Goal: Find specific page/section: Find specific page/section

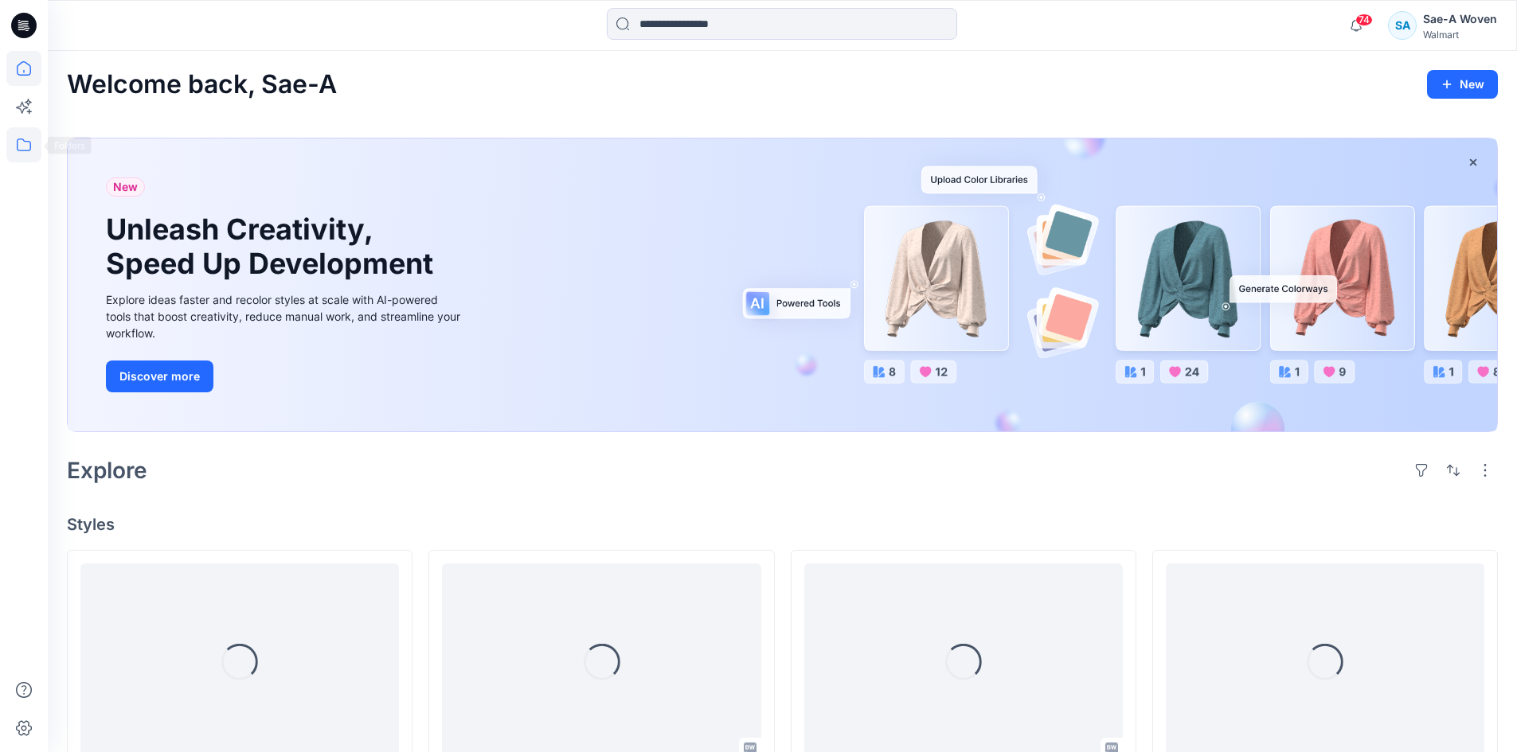
click at [14, 146] on icon at bounding box center [23, 144] width 35 height 35
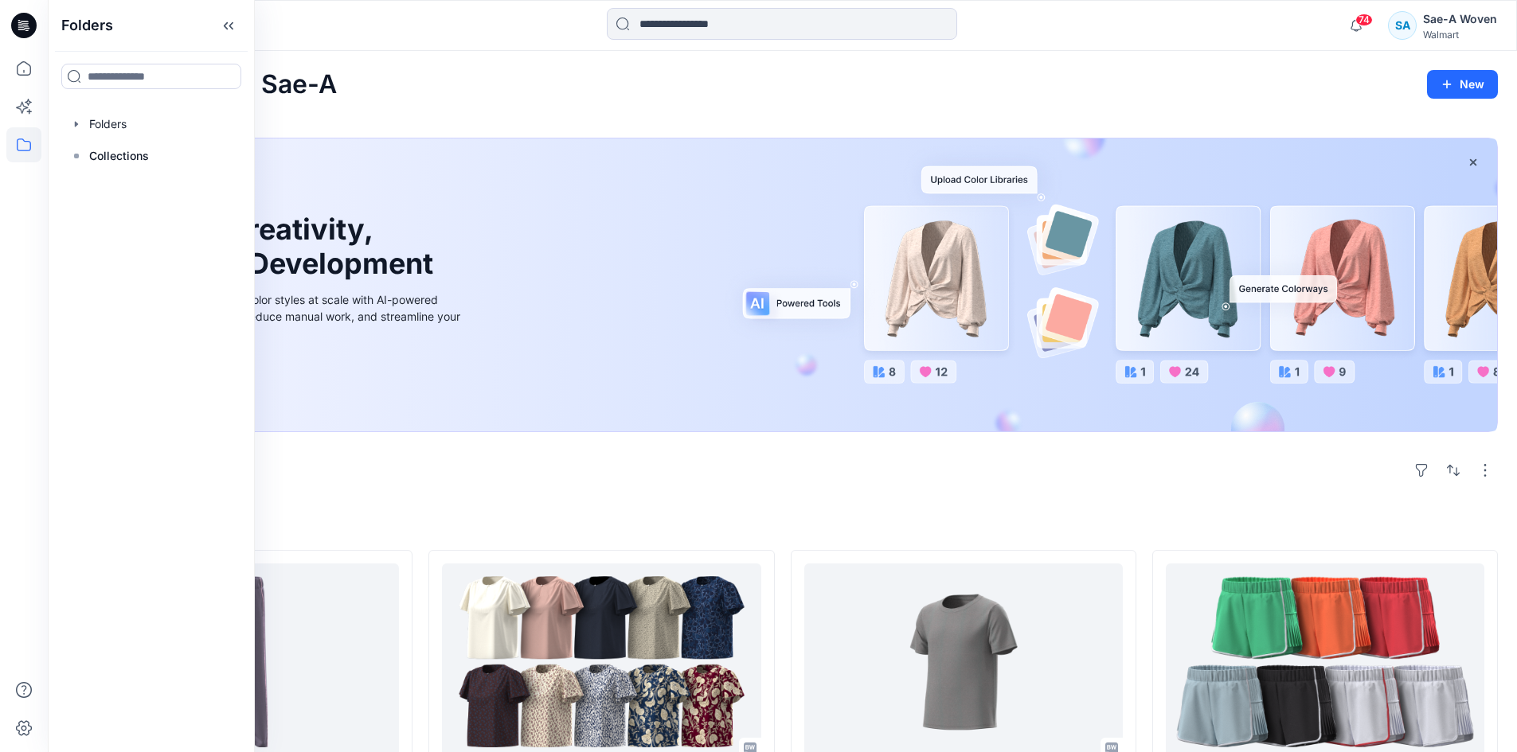
click at [108, 99] on div at bounding box center [151, 76] width 205 height 51
click at [113, 124] on div at bounding box center [152, 124] width 182 height 32
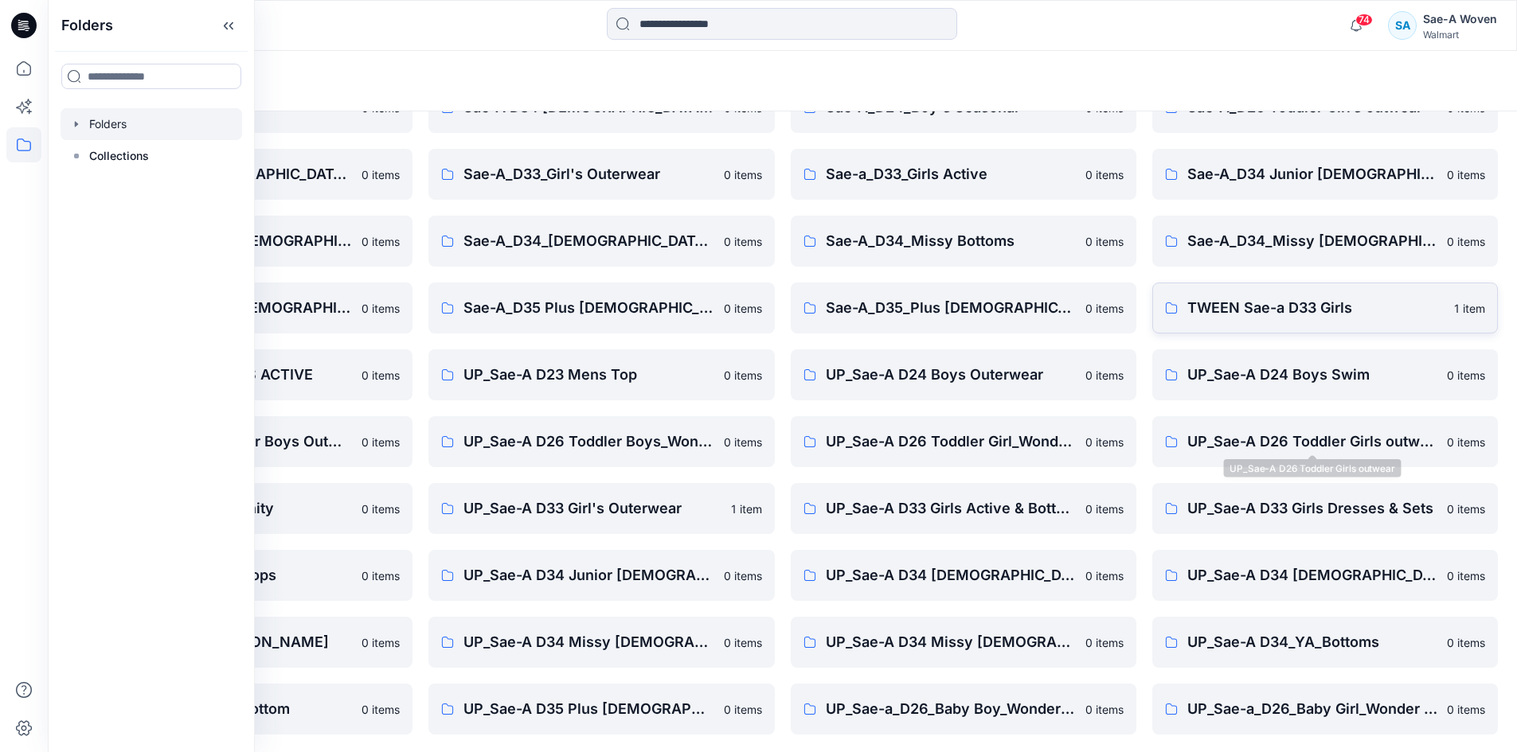
scroll to position [162, 0]
click at [1296, 310] on p "TWEEN Sae-a D33 Girls" at bounding box center [1315, 306] width 257 height 22
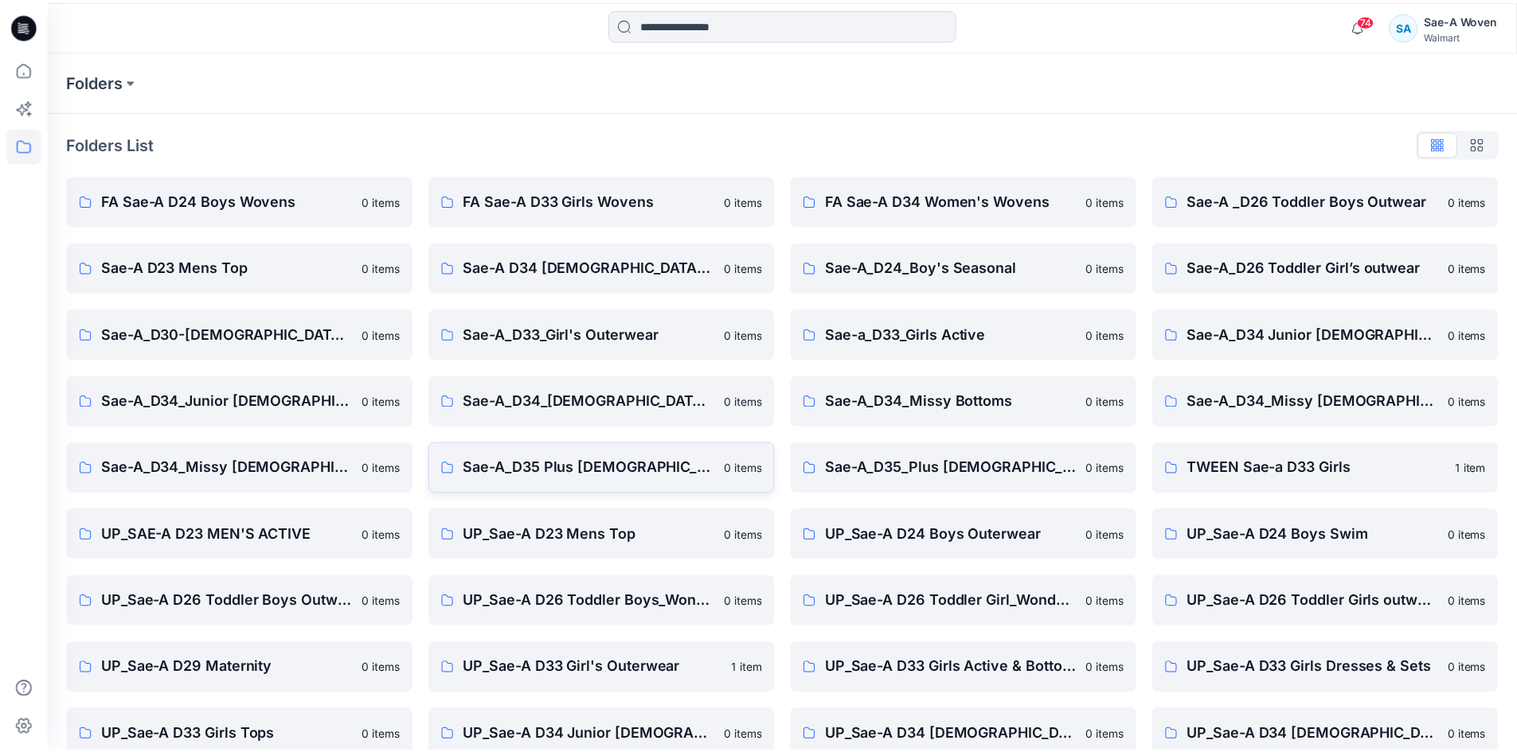
scroll to position [162, 0]
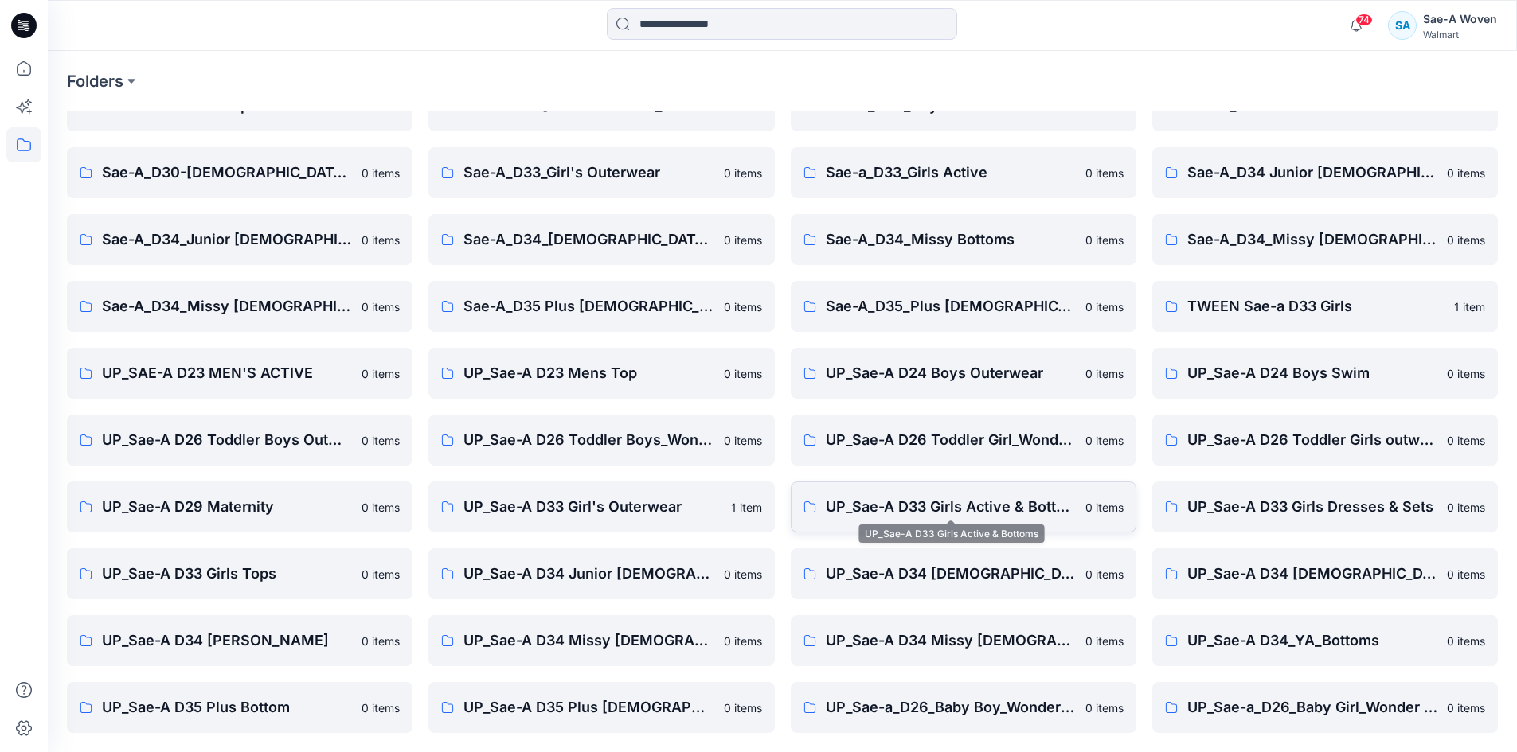
click at [939, 504] on p "UP_Sae-A D33 Girls Active & Bottoms" at bounding box center [951, 507] width 250 height 22
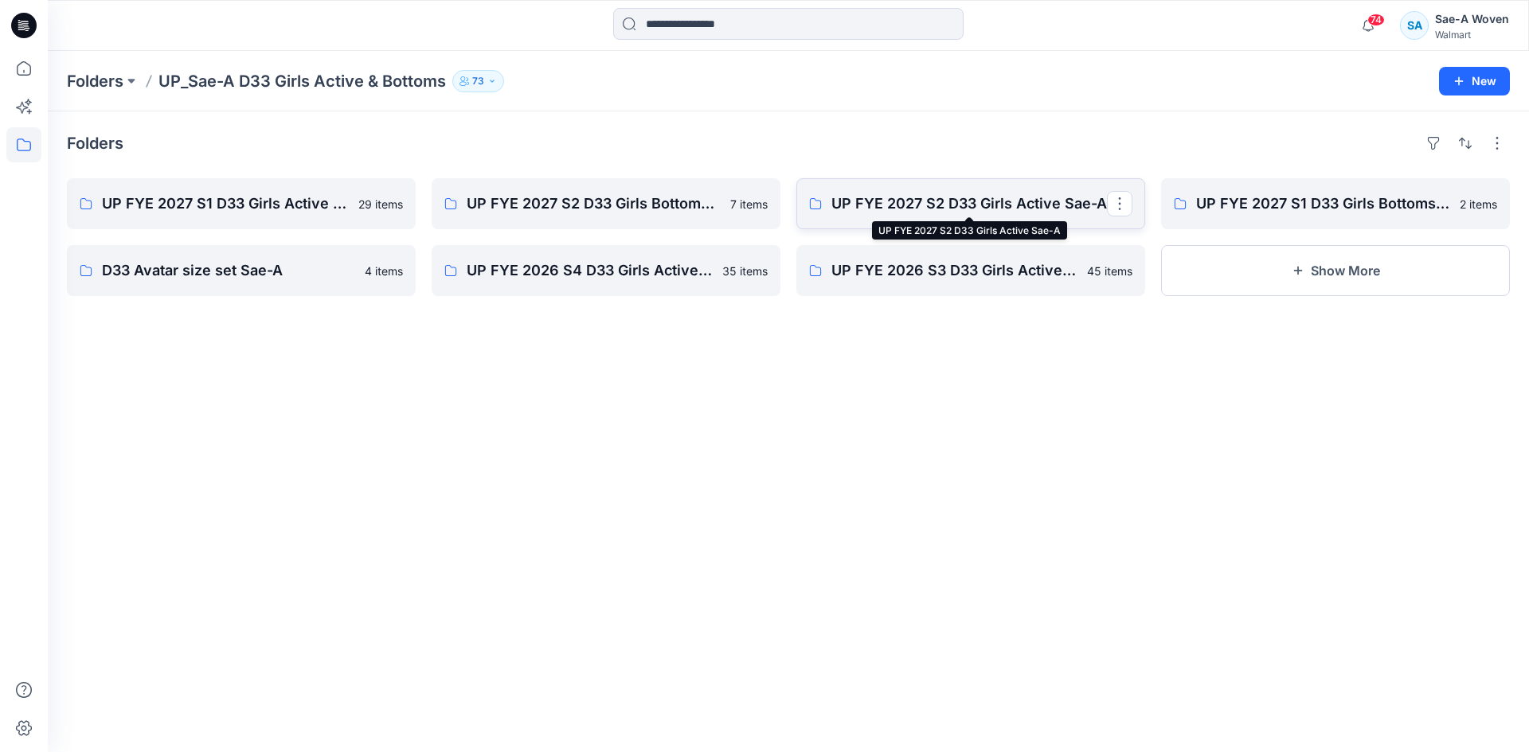
click at [919, 200] on p "UP FYE 2027 S2 D33 Girls Active Sae-A" at bounding box center [968, 204] width 275 height 22
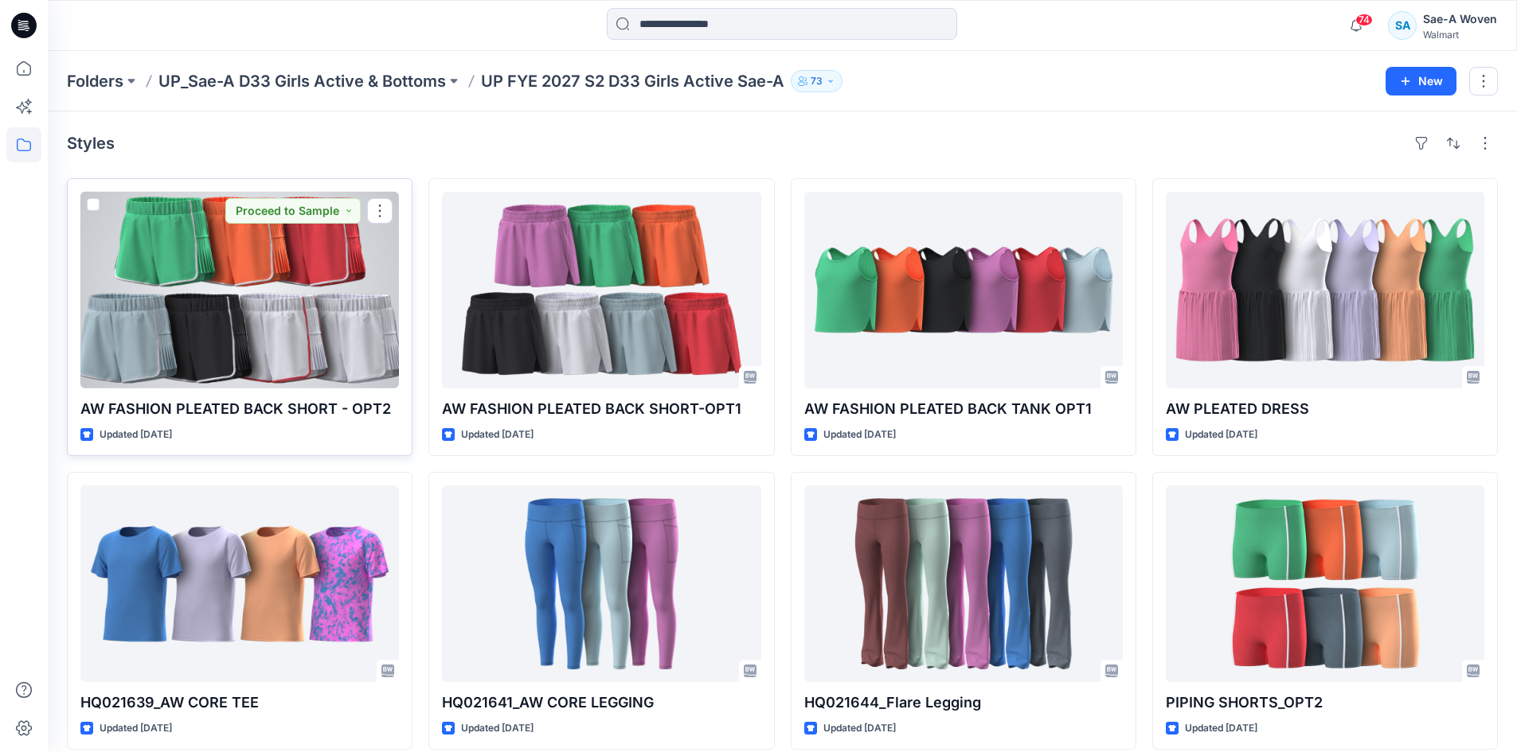
click at [317, 314] on div at bounding box center [239, 290] width 318 height 197
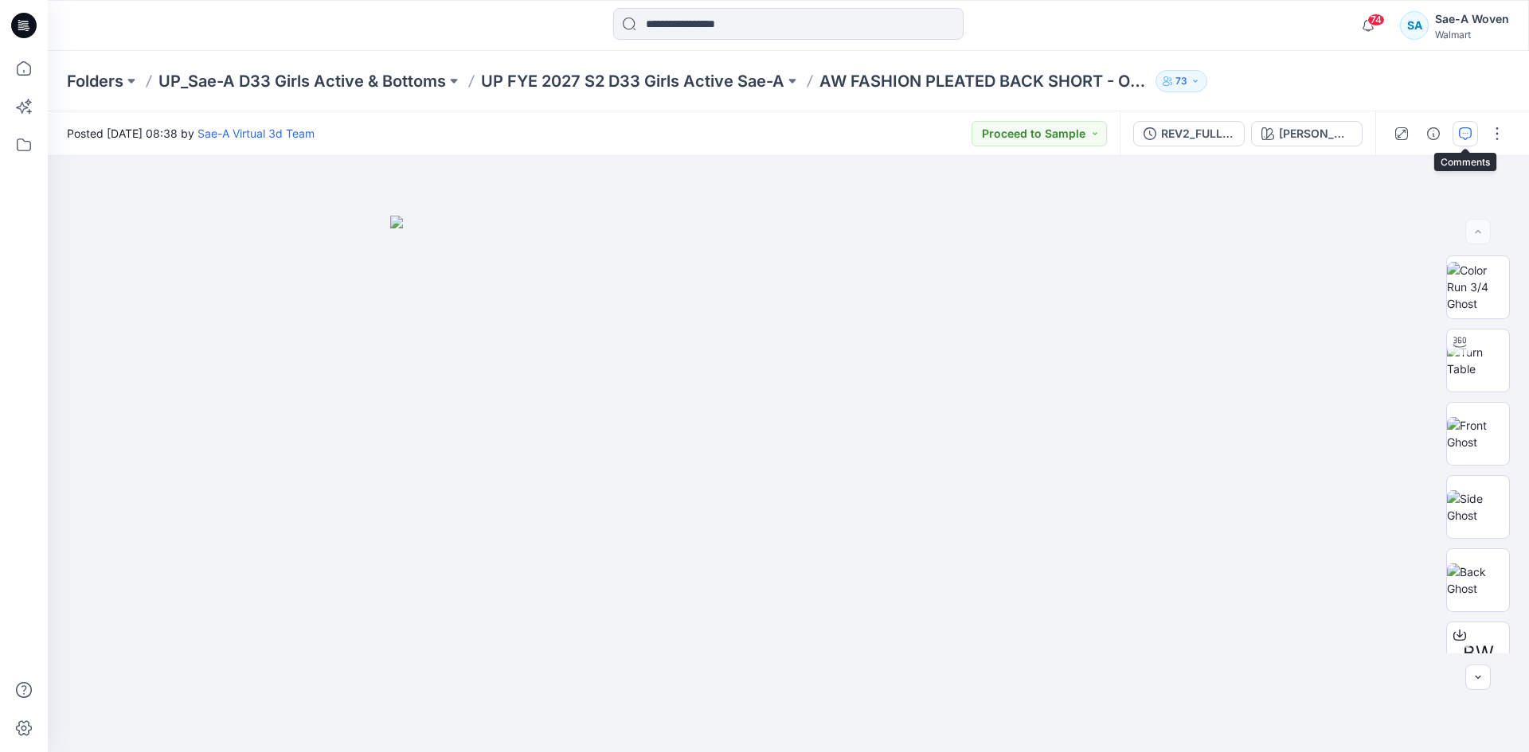
click at [1468, 131] on icon "button" at bounding box center [1465, 133] width 13 height 13
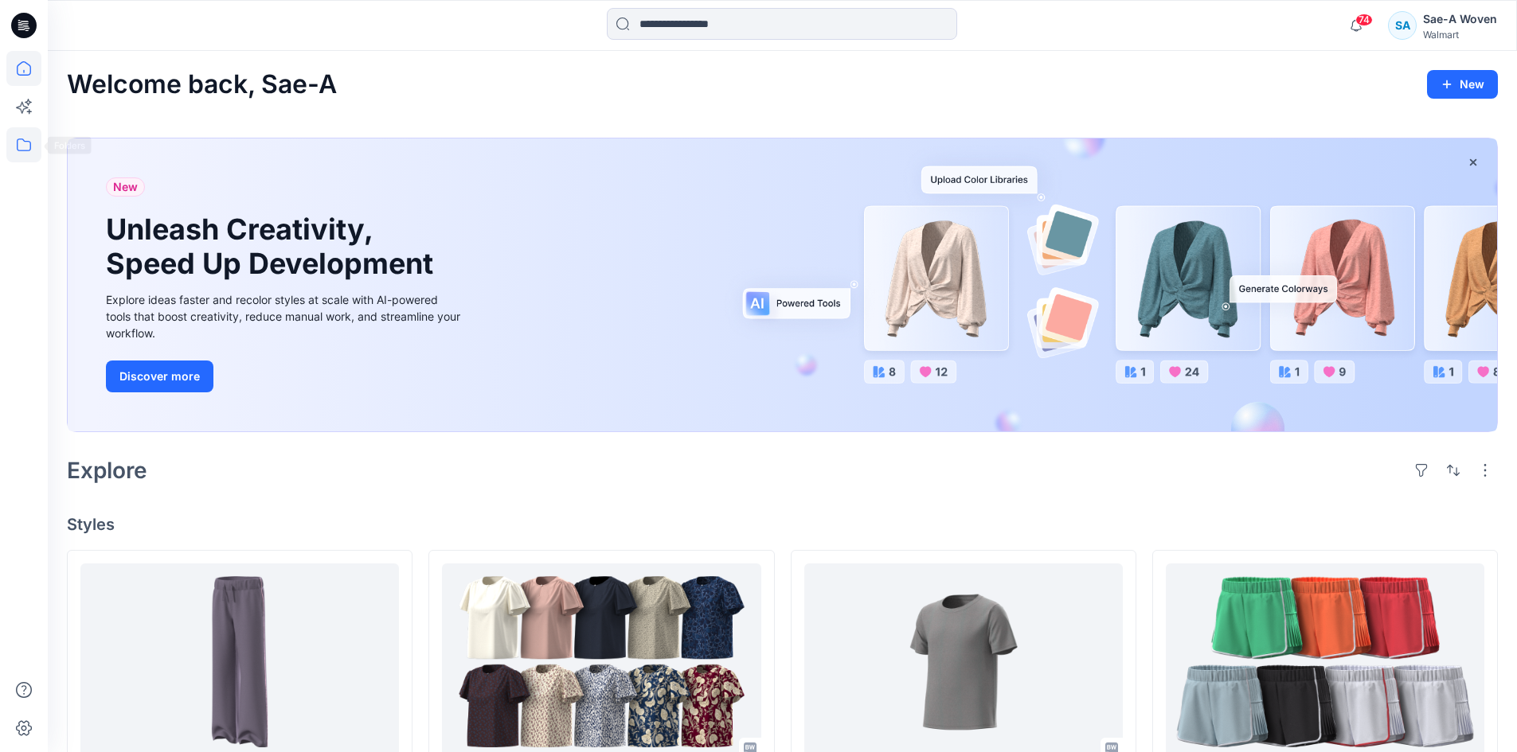
click at [20, 143] on icon at bounding box center [23, 144] width 35 height 35
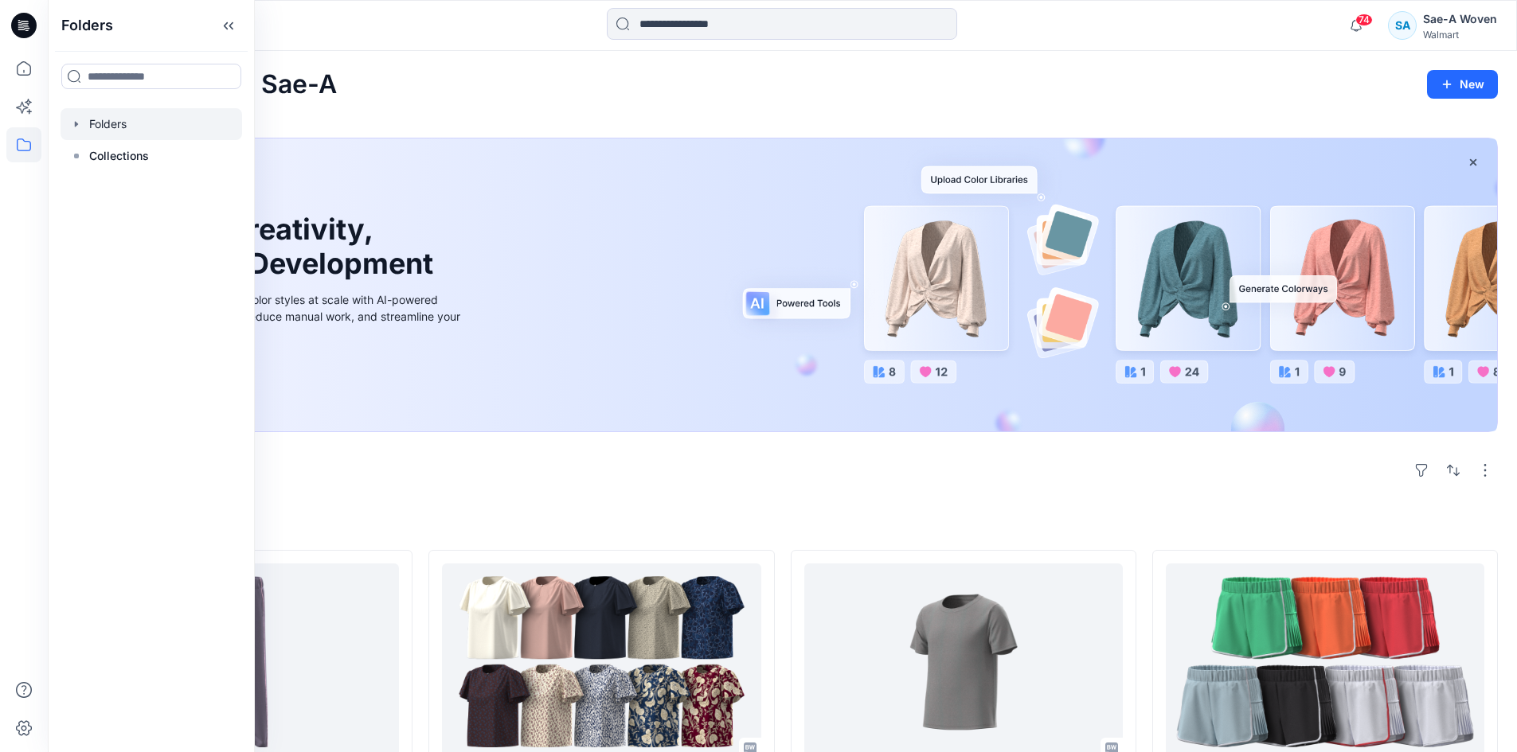
click at [144, 127] on div at bounding box center [152, 124] width 182 height 32
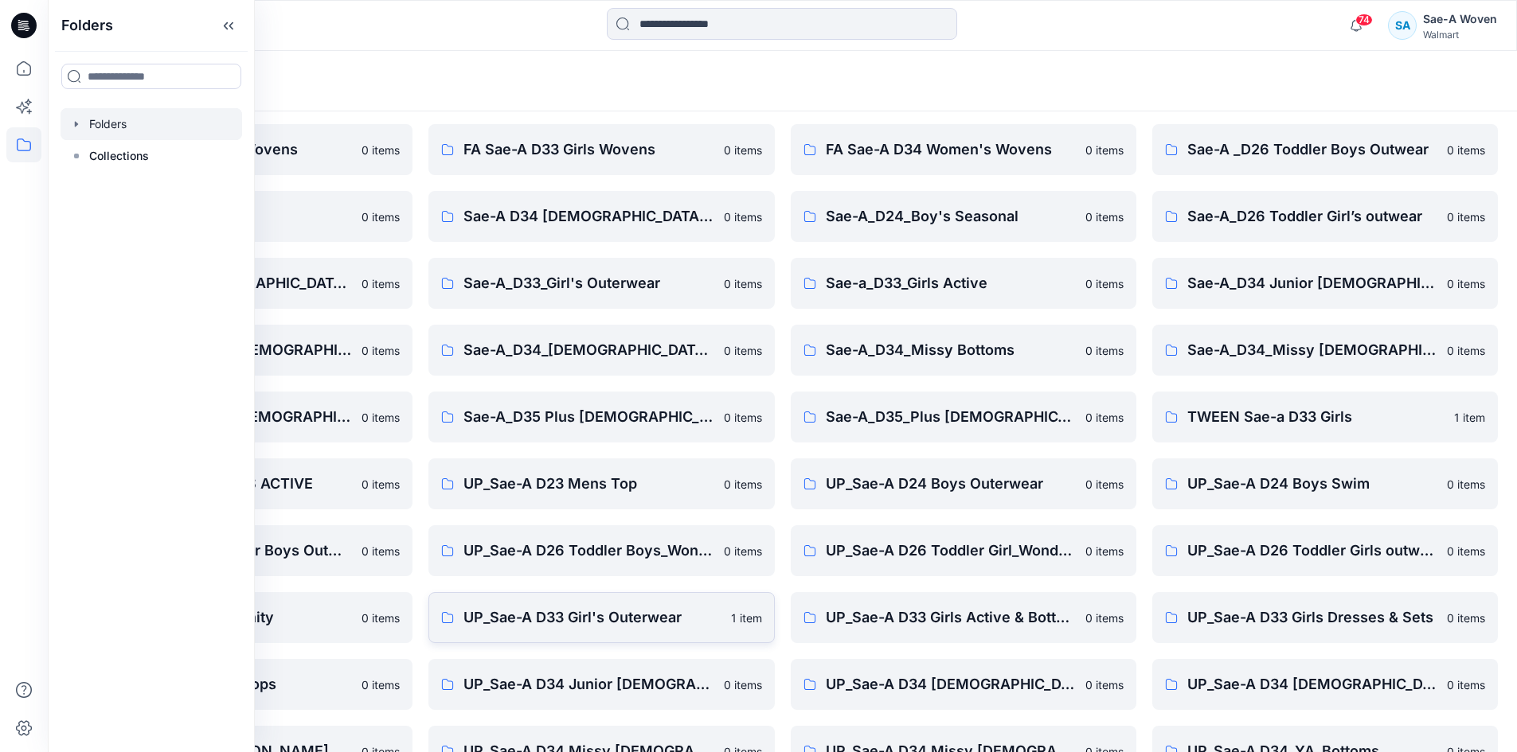
scroll to position [80, 0]
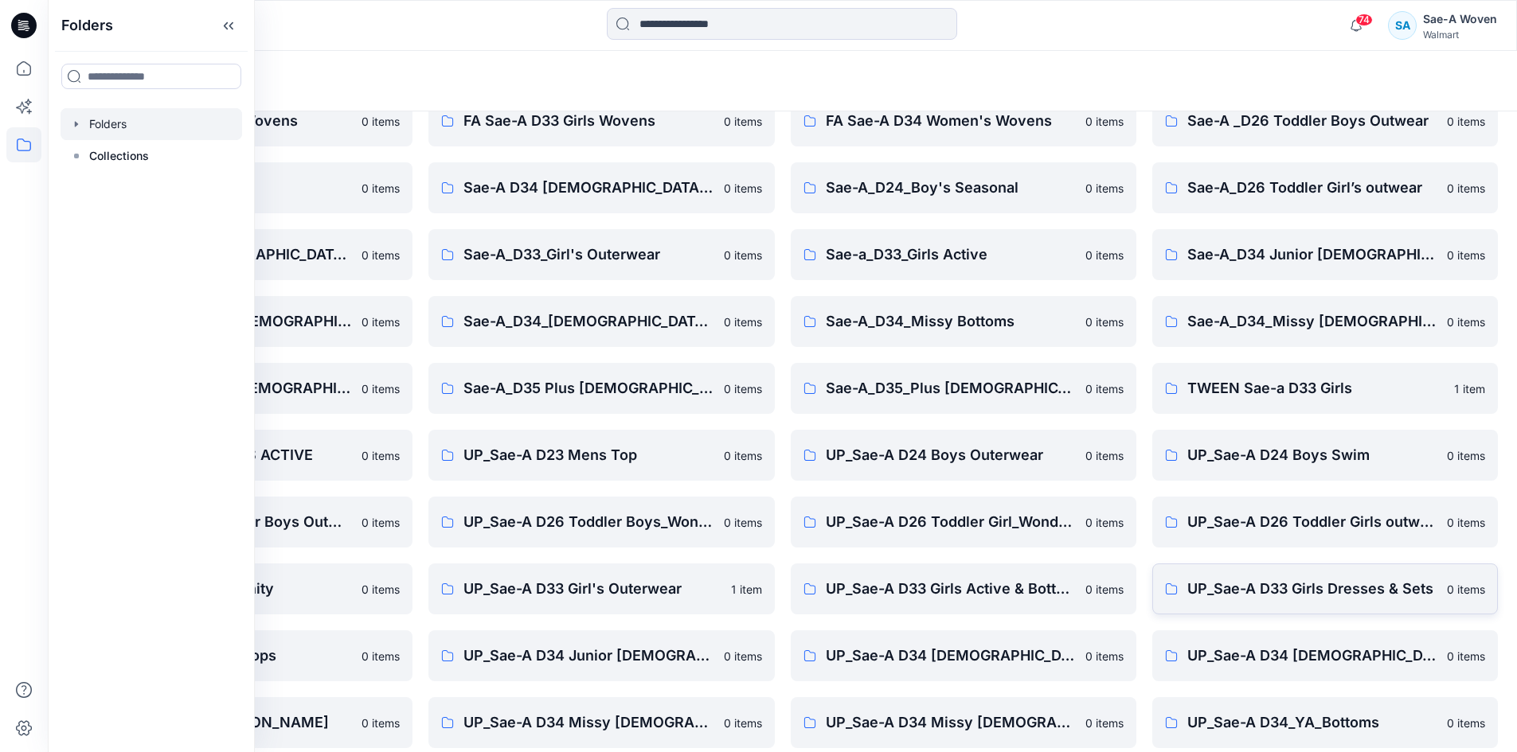
click at [1260, 592] on p "UP_Sae-A D33 Girls Dresses & Sets" at bounding box center [1312, 589] width 250 height 22
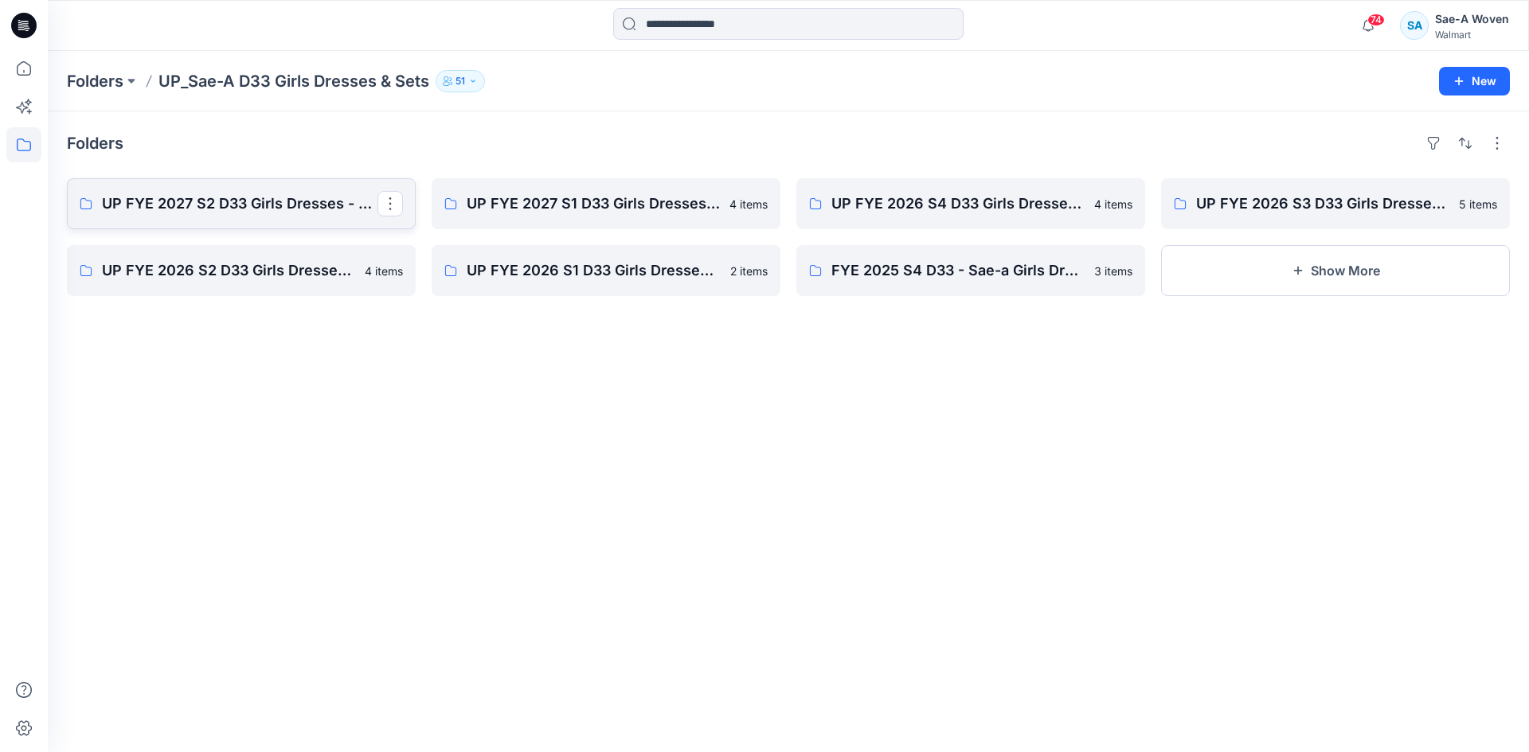
click at [327, 213] on p "UP FYE 2027 S2 D33 Girls Dresses - Sae-A" at bounding box center [239, 204] width 275 height 22
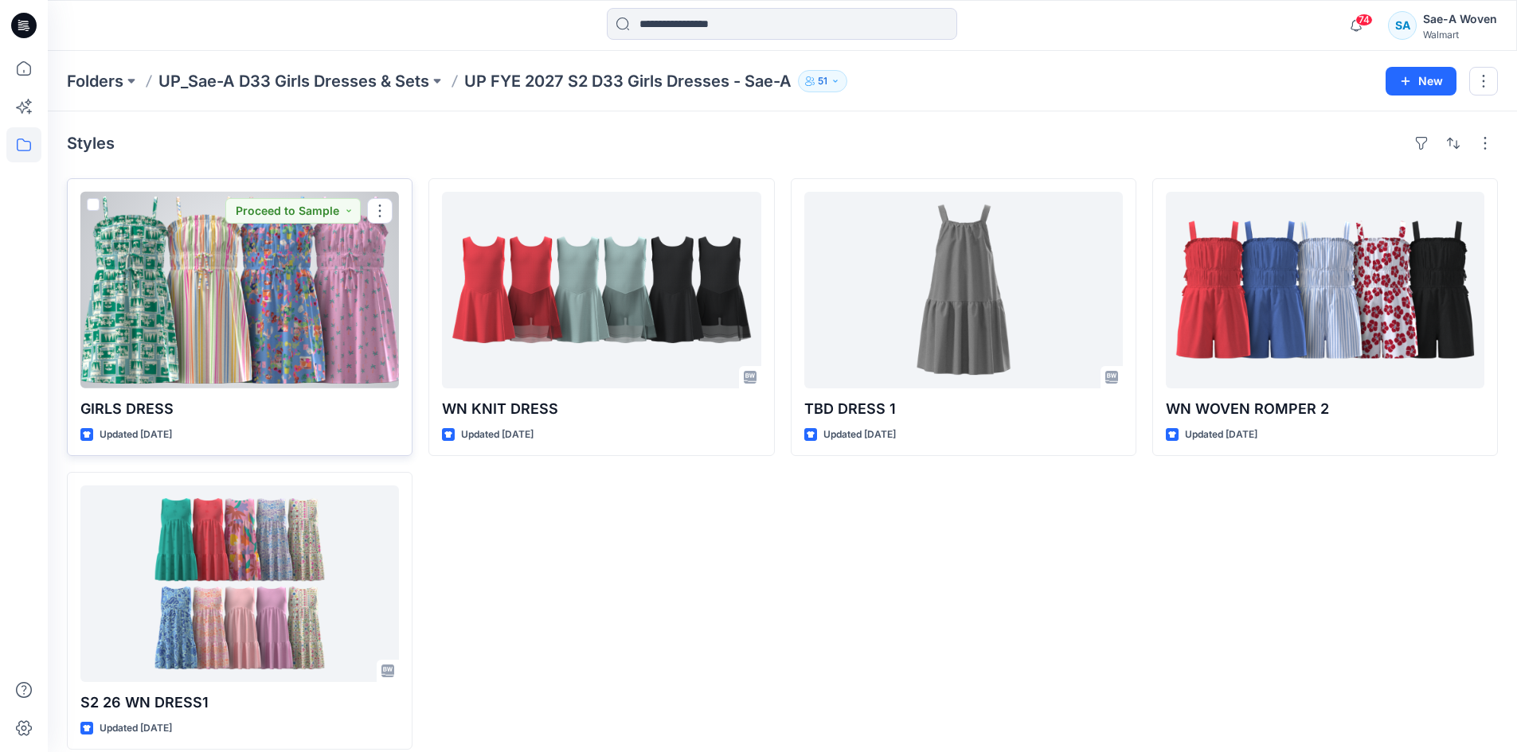
click at [225, 308] on div at bounding box center [239, 290] width 318 height 197
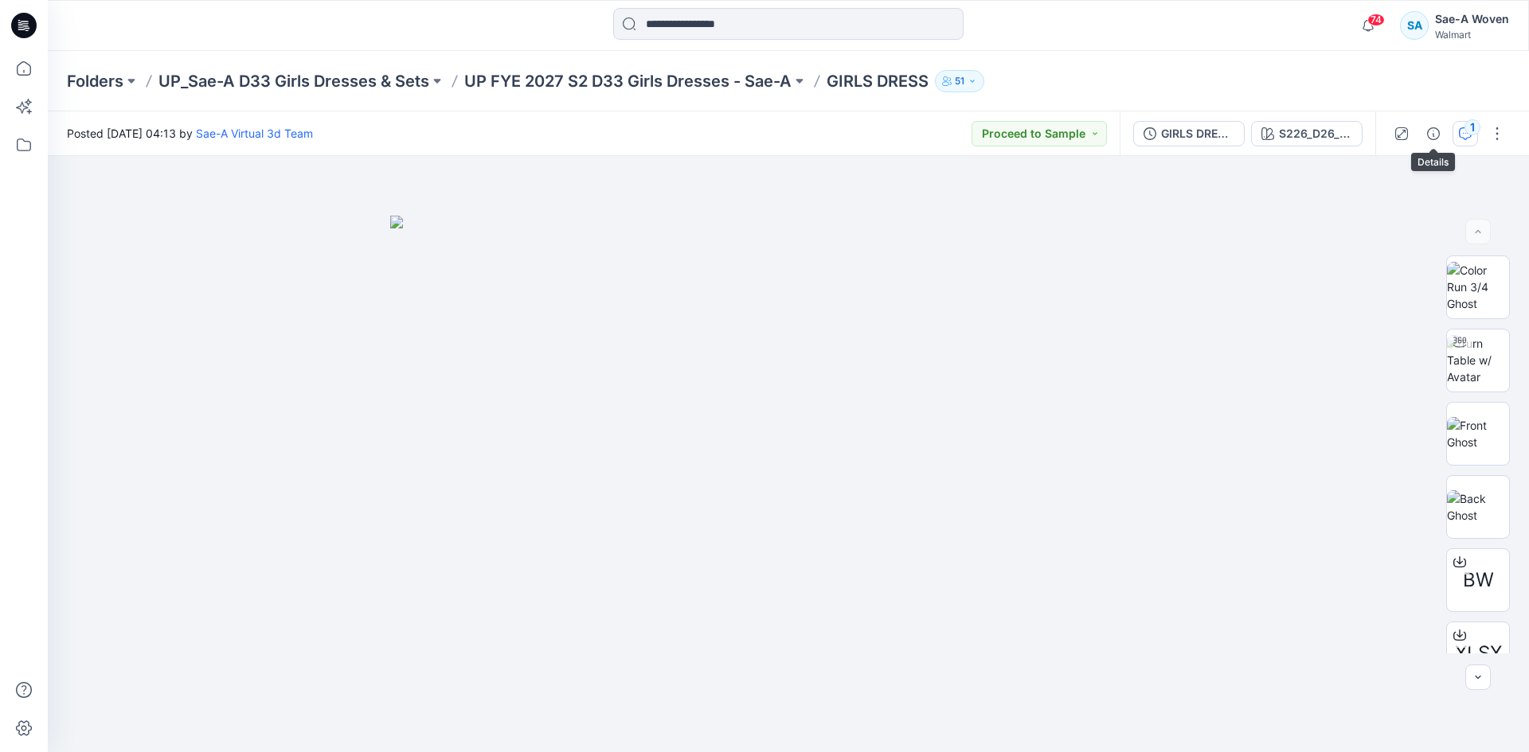
click at [1460, 133] on icon "button" at bounding box center [1465, 133] width 13 height 13
